Goal: Task Accomplishment & Management: Use online tool/utility

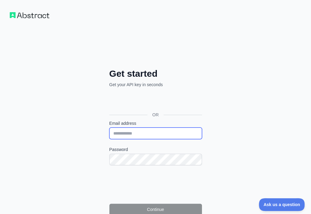
click at [109, 128] on input "Email address" at bounding box center [155, 134] width 93 height 12
paste input "**********"
type input "**********"
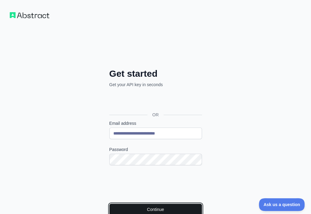
click at [109, 204] on button "Continue" at bounding box center [155, 210] width 93 height 12
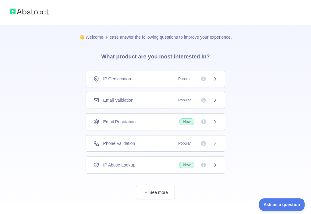
click at [154, 95] on div "Email Validation Popular" at bounding box center [155, 100] width 139 height 16
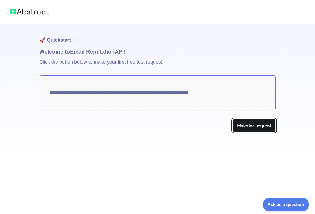
click at [240, 125] on button "Make test request" at bounding box center [254, 126] width 43 height 14
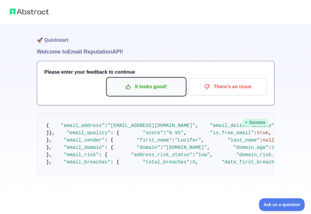
click at [127, 87] on icon "button" at bounding box center [128, 87] width 5 height 5
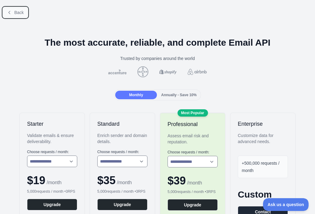
click at [22, 14] on span "Back" at bounding box center [18, 12] width 9 height 5
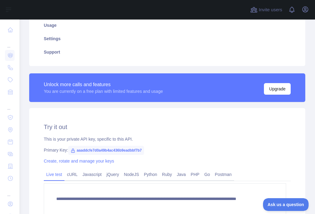
scroll to position [122, 0]
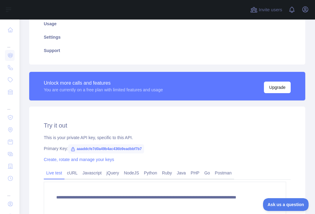
click at [99, 149] on span "aaaddcfe7d0a49b4ac436b9eadbbf7b7" at bounding box center [106, 148] width 76 height 9
copy span "aaaddcfe7d0a49b4ac436b9eadbbf7b7"
